Goal: Information Seeking & Learning: Learn about a topic

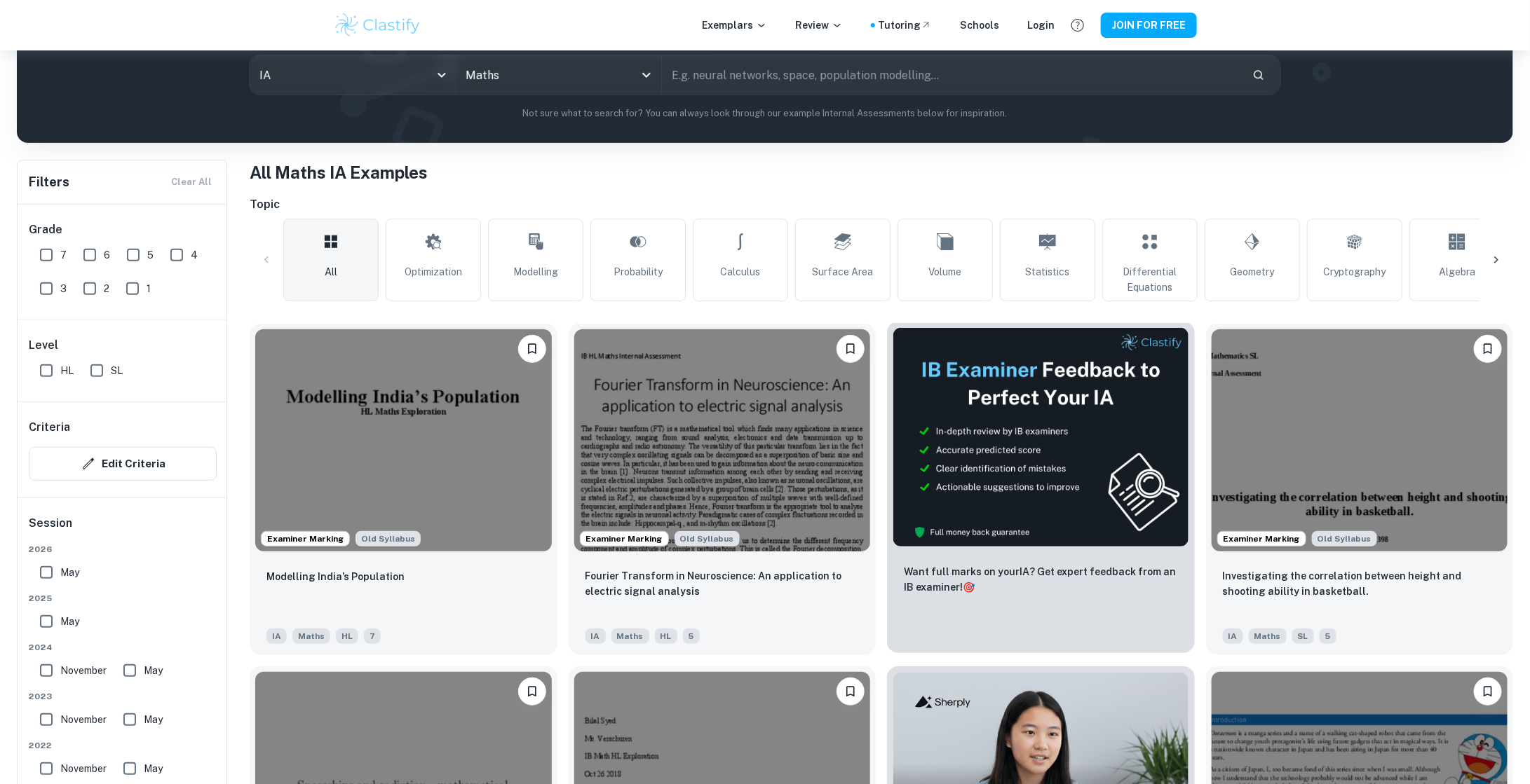
scroll to position [396, 0]
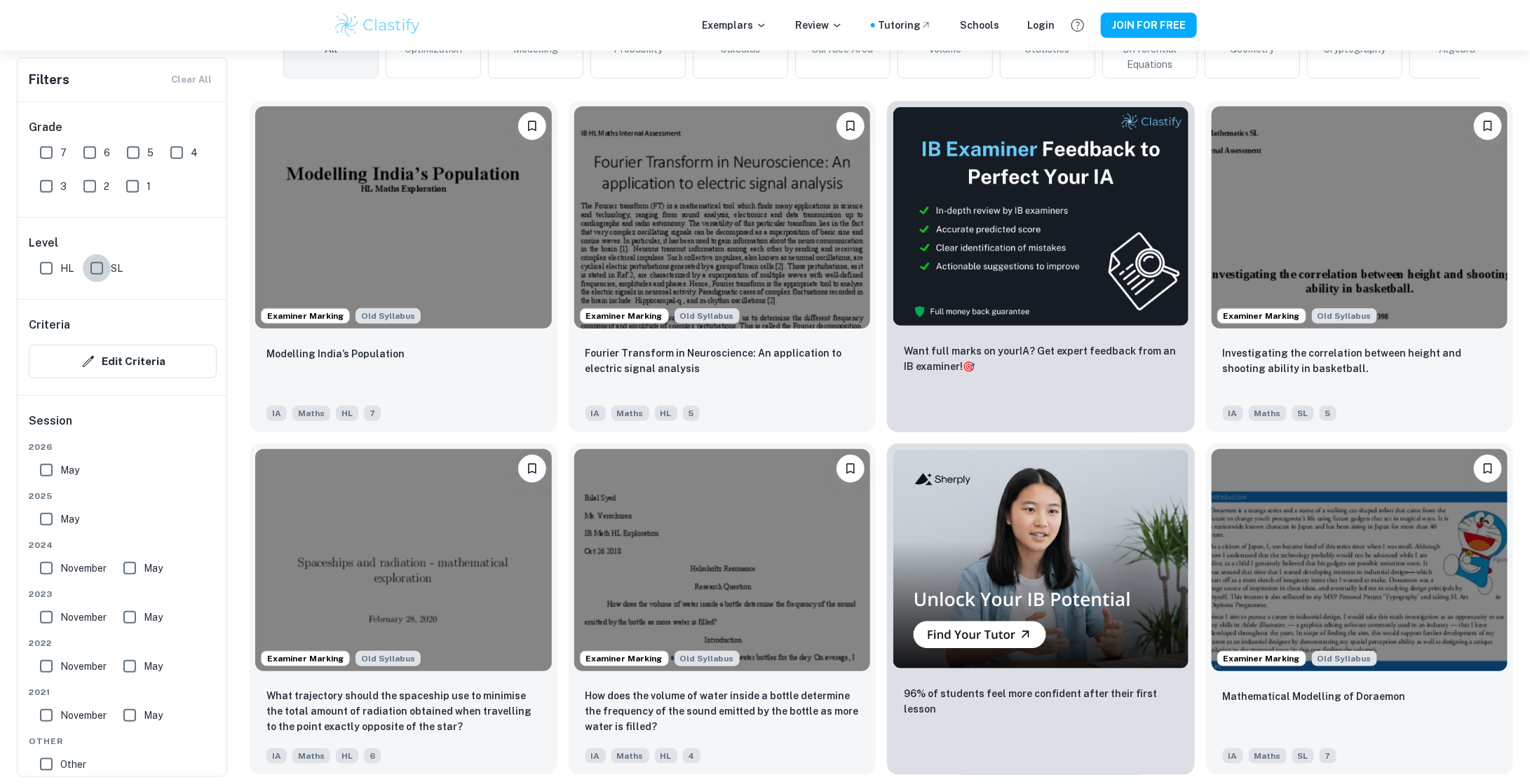
click at [92, 267] on input "SL" at bounding box center [96, 268] width 28 height 28
checkbox input "true"
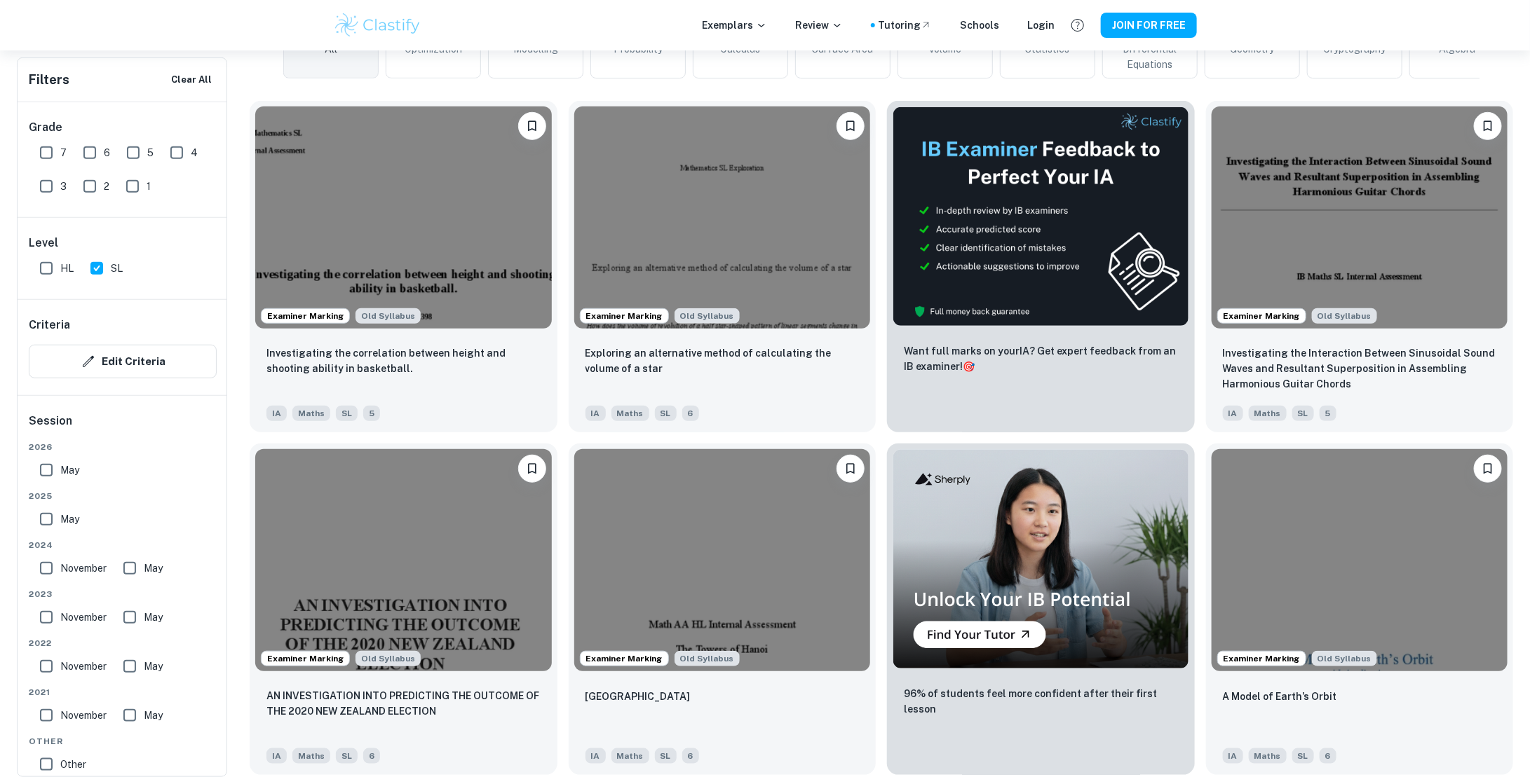
click at [41, 156] on input "7" at bounding box center [46, 152] width 28 height 28
checkbox input "true"
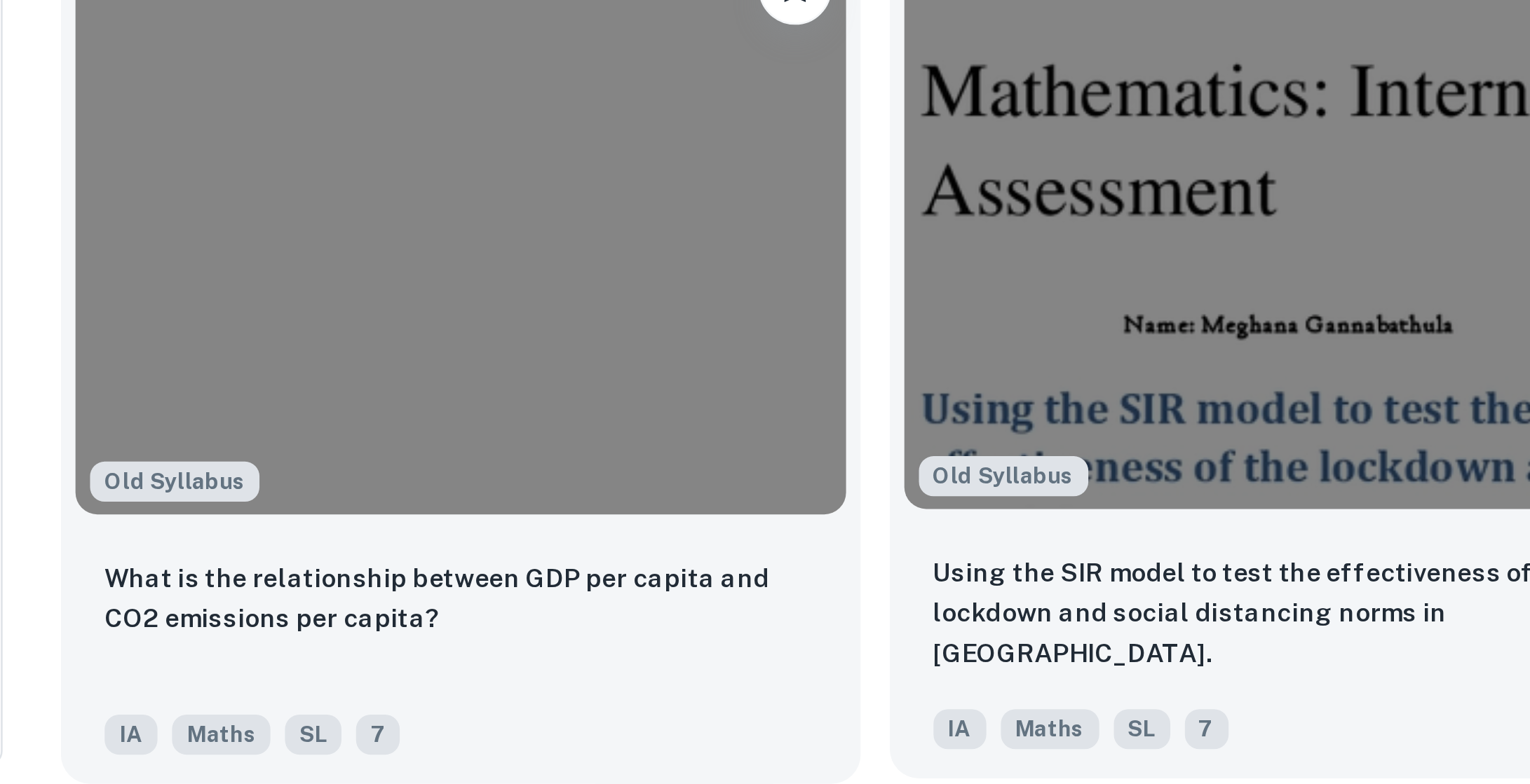
scroll to position [762, 0]
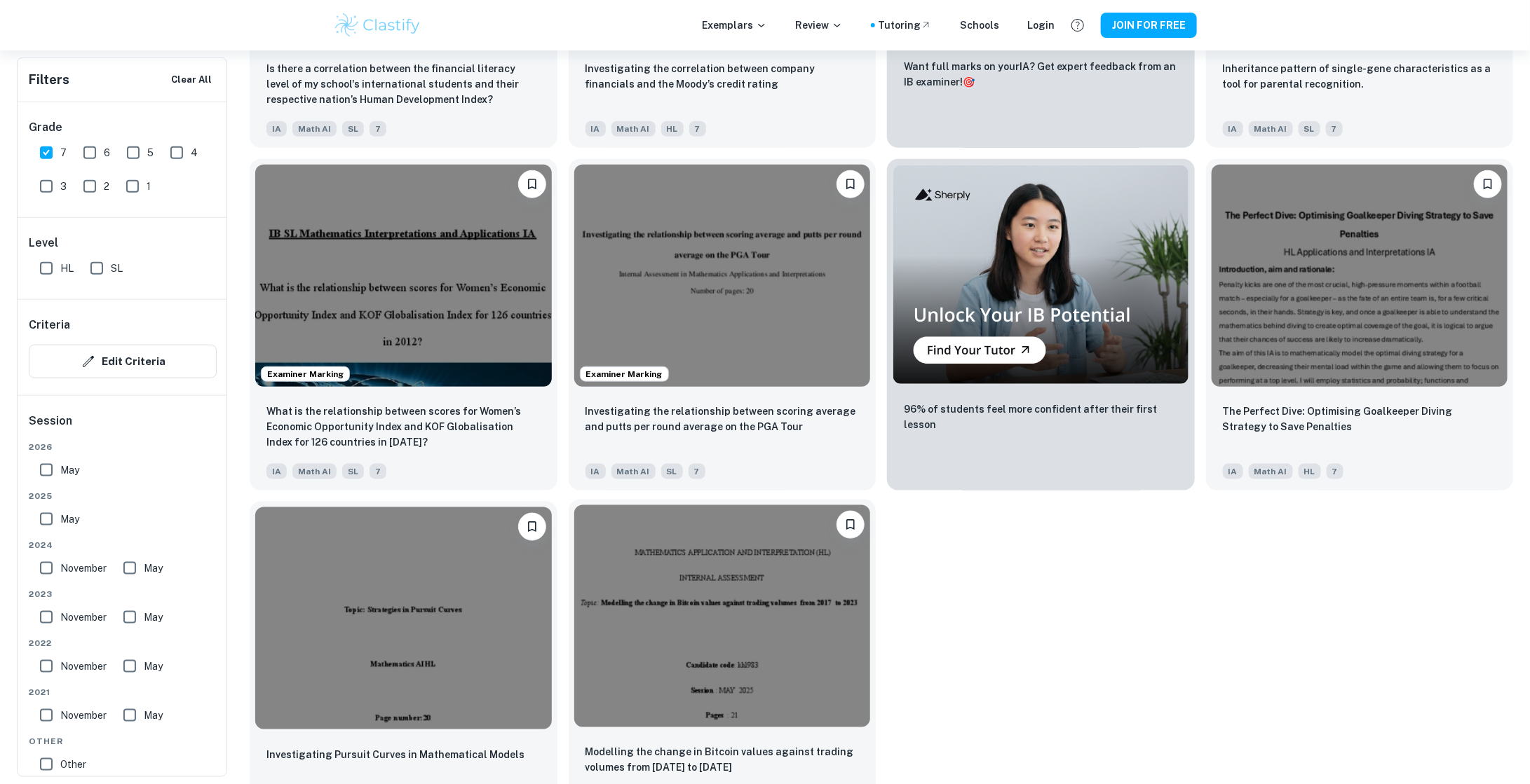
scroll to position [763, 0]
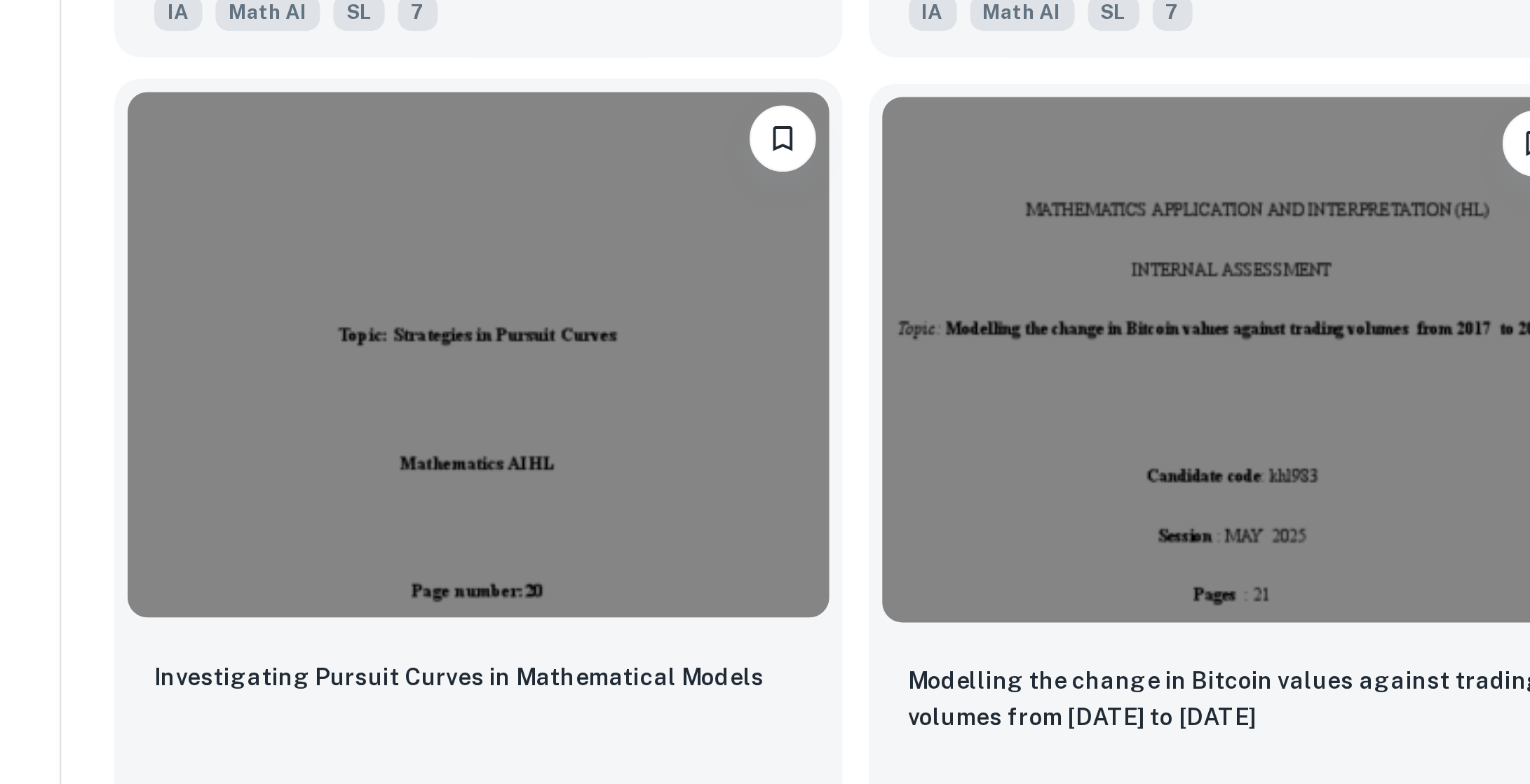
click at [356, 689] on div "Investigating Pursuit Curves in Mathematical Models IA Math AI HL 7" at bounding box center [403, 733] width 307 height 98
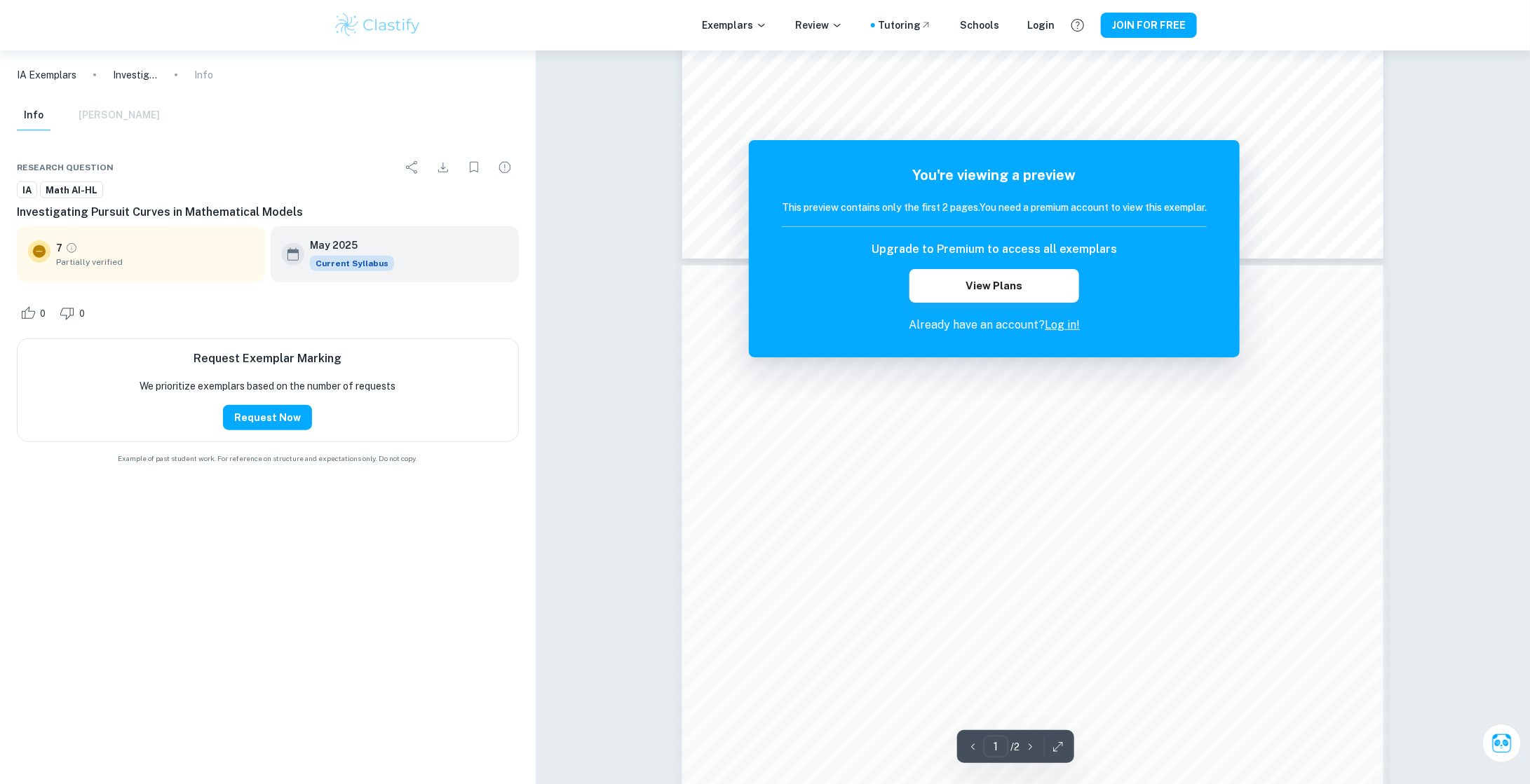
scroll to position [1198, 0]
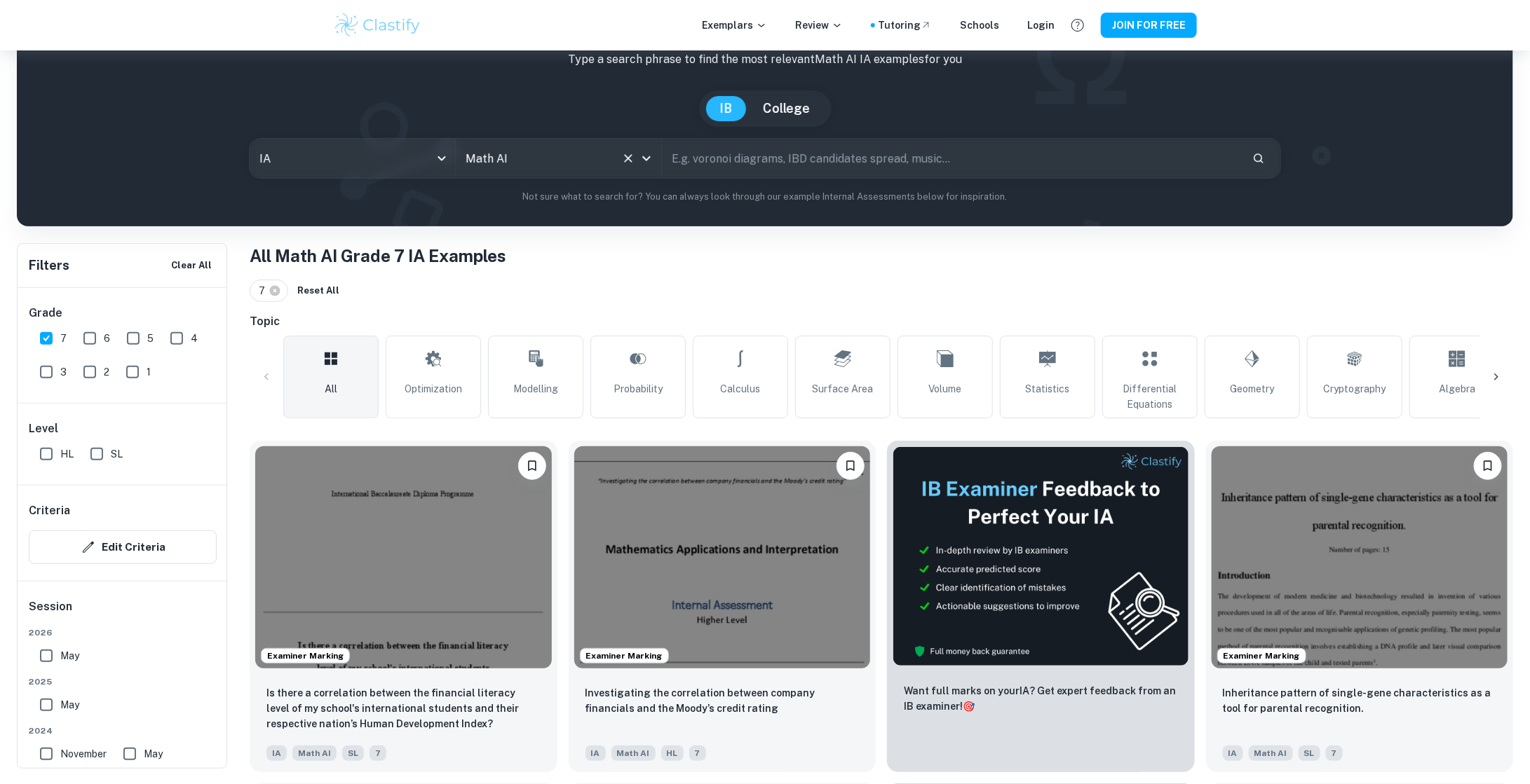
scroll to position [93, 0]
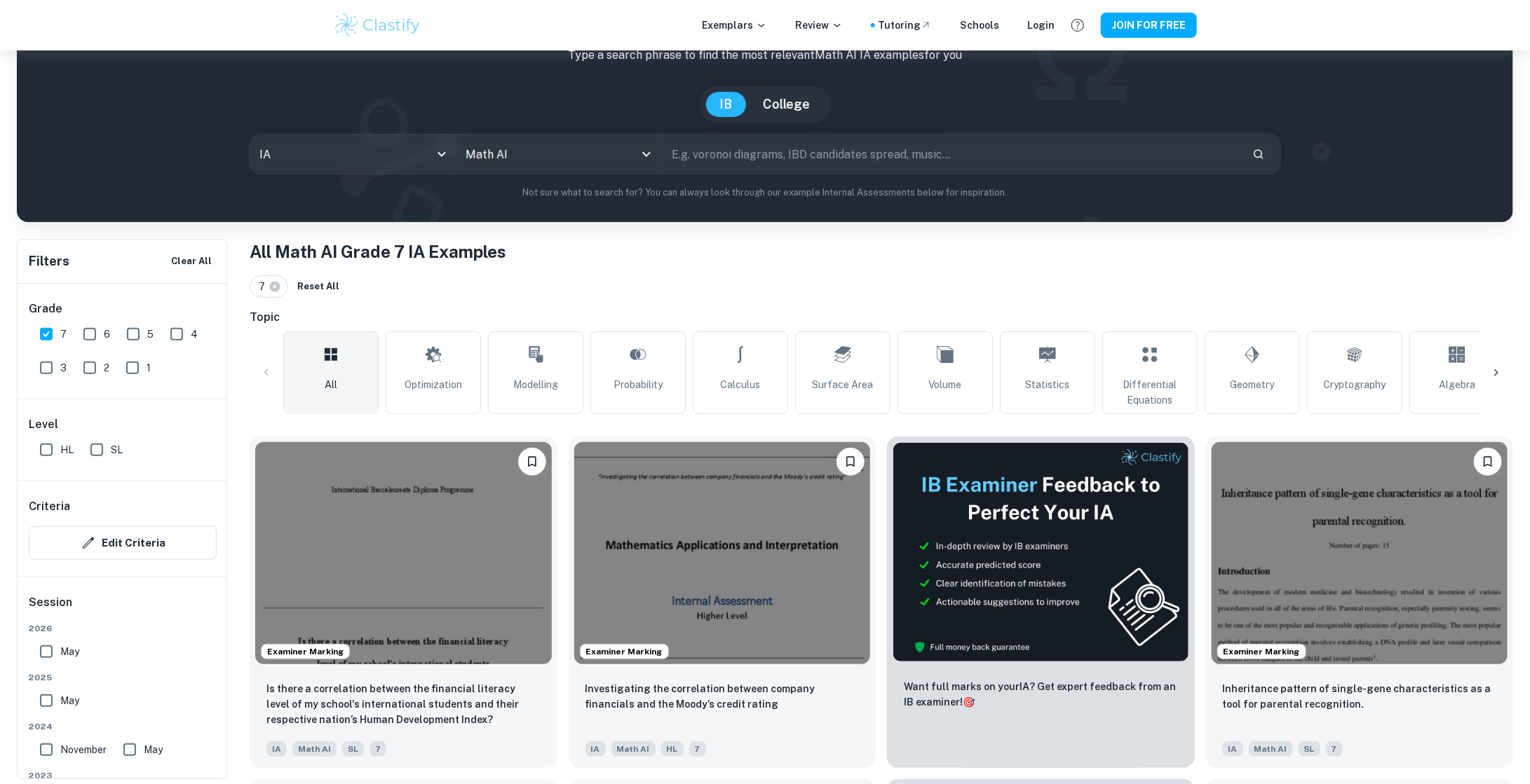
click at [53, 446] on input "HL" at bounding box center [46, 450] width 28 height 28
checkbox input "true"
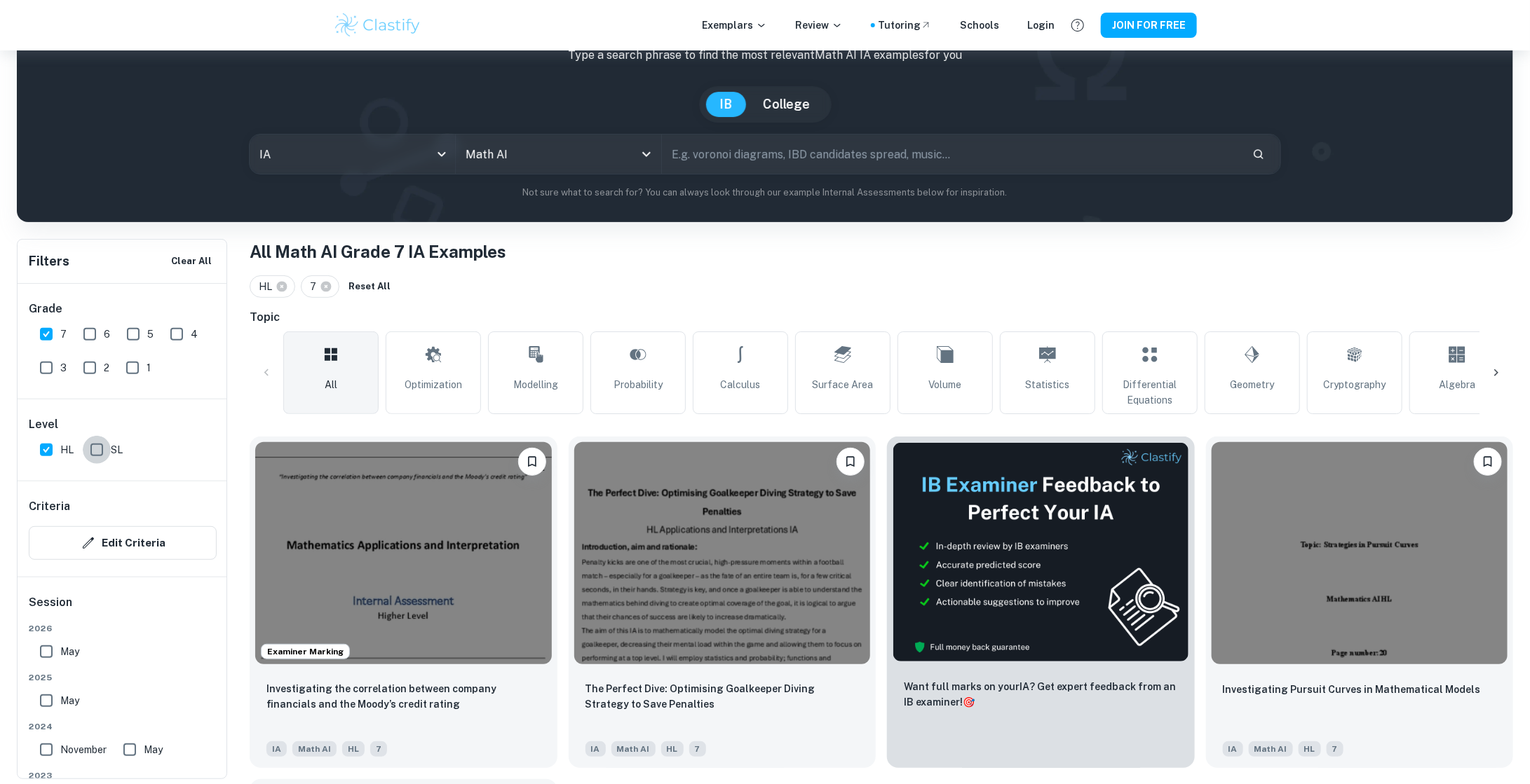
click at [108, 451] on input "SL" at bounding box center [96, 450] width 28 height 28
checkbox input "true"
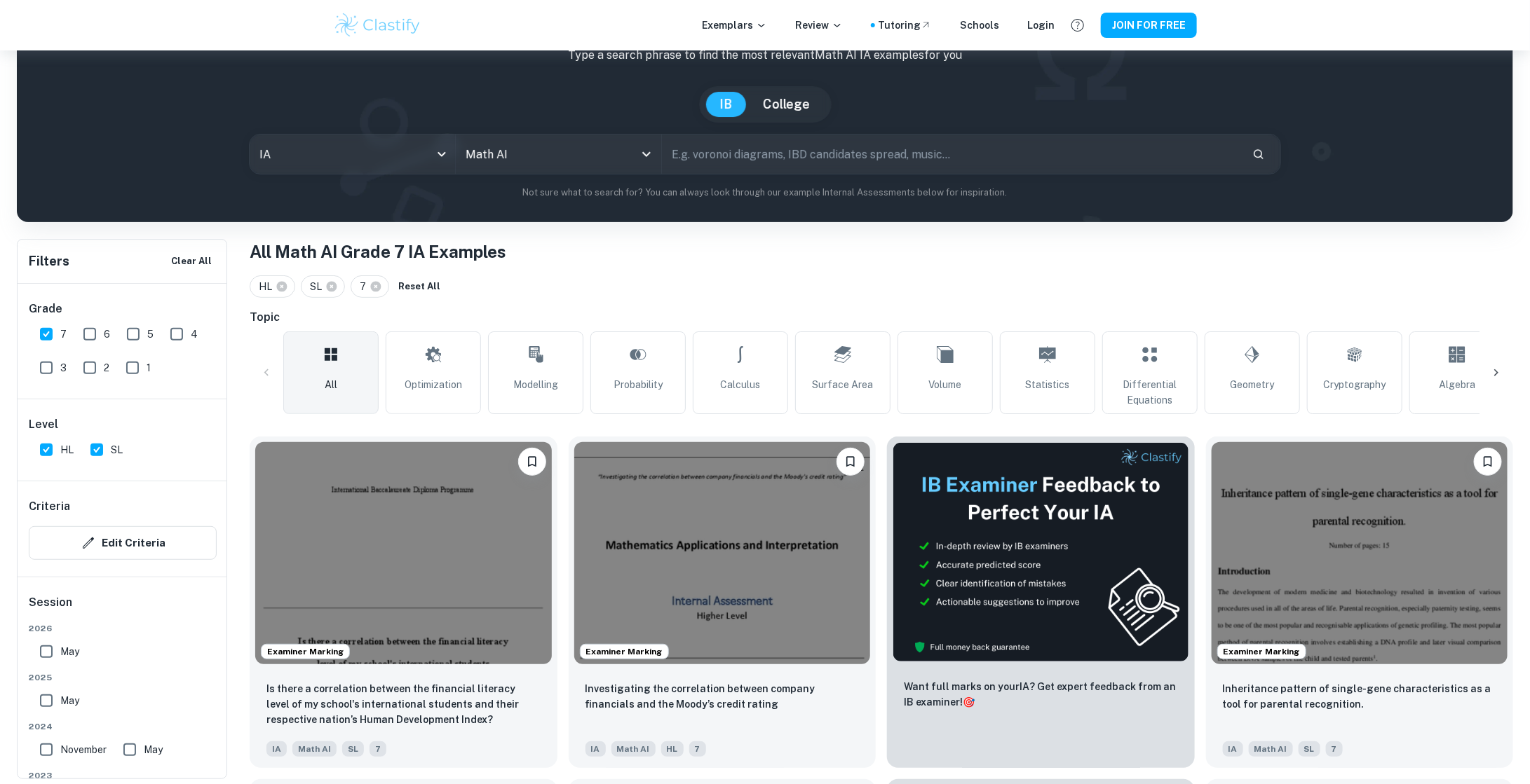
click at [39, 448] on input "HL" at bounding box center [46, 450] width 28 height 28
checkbox input "false"
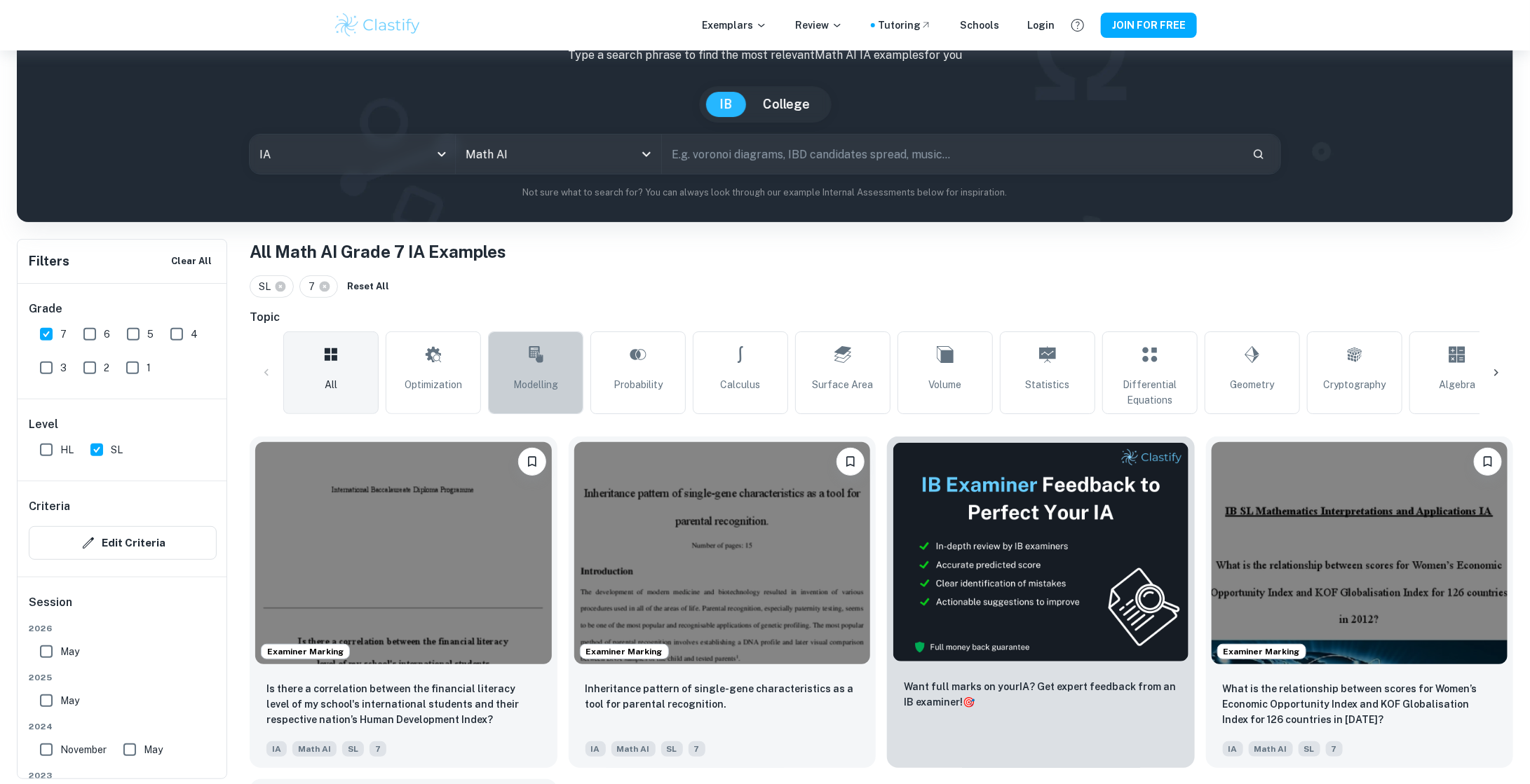
click at [519, 382] on span "Modelling" at bounding box center [536, 384] width 45 height 15
type input "Modelling"
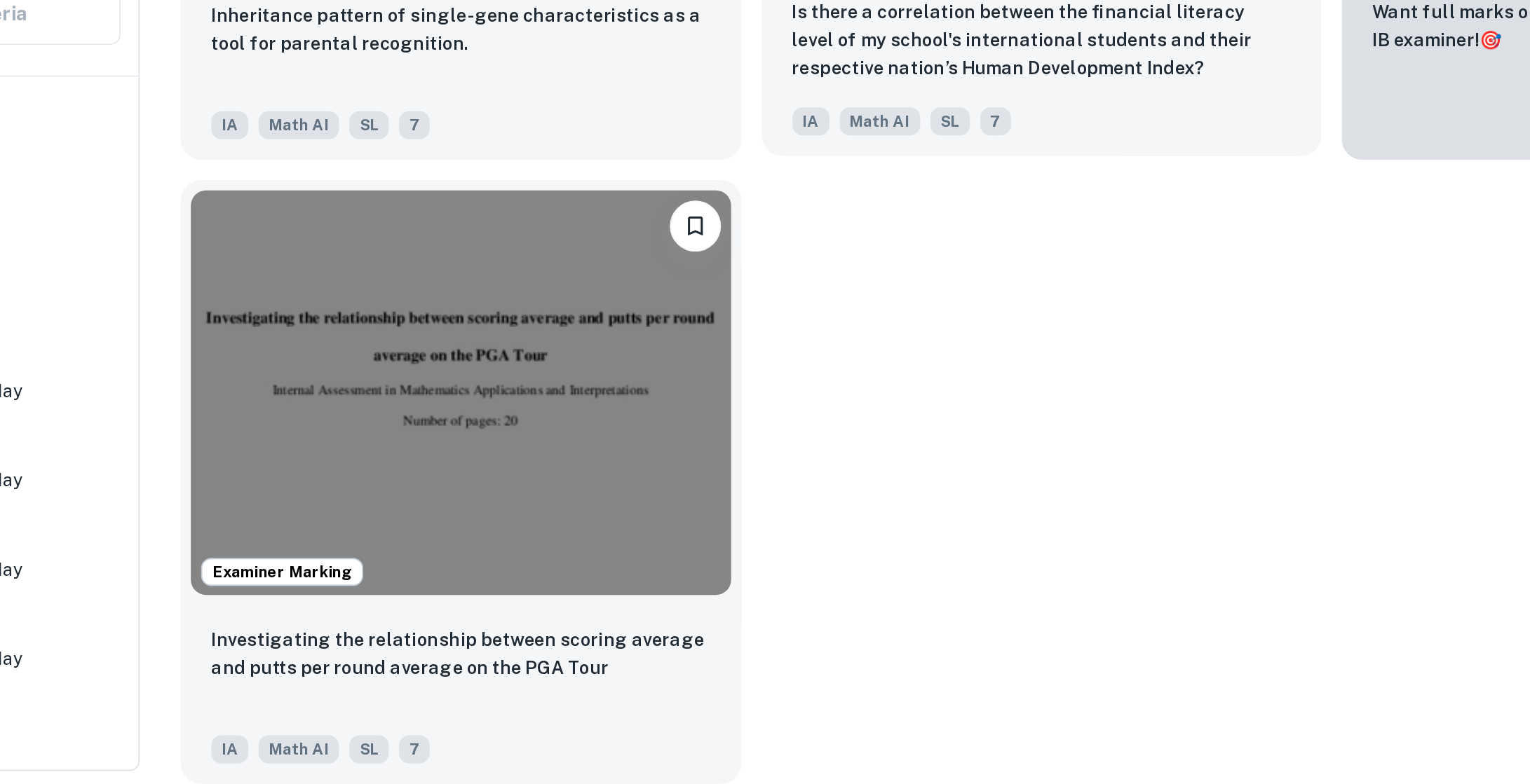
scroll to position [419, 0]
